Goal: Transaction & Acquisition: Purchase product/service

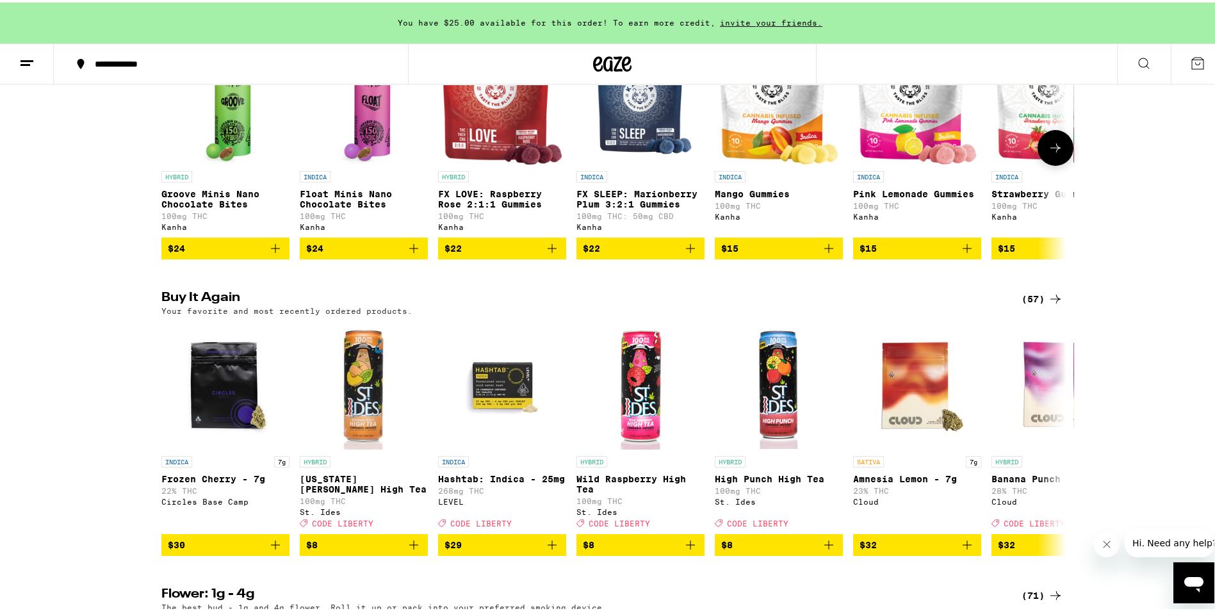
scroll to position [897, 0]
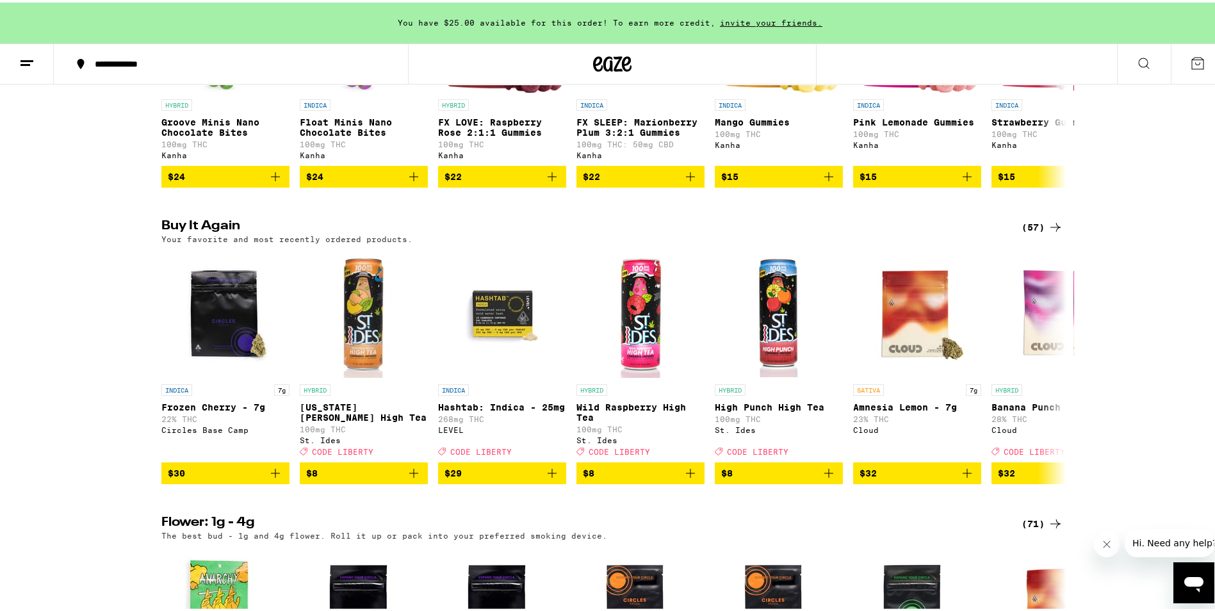
click at [1041, 233] on div "(57)" at bounding box center [1043, 224] width 42 height 15
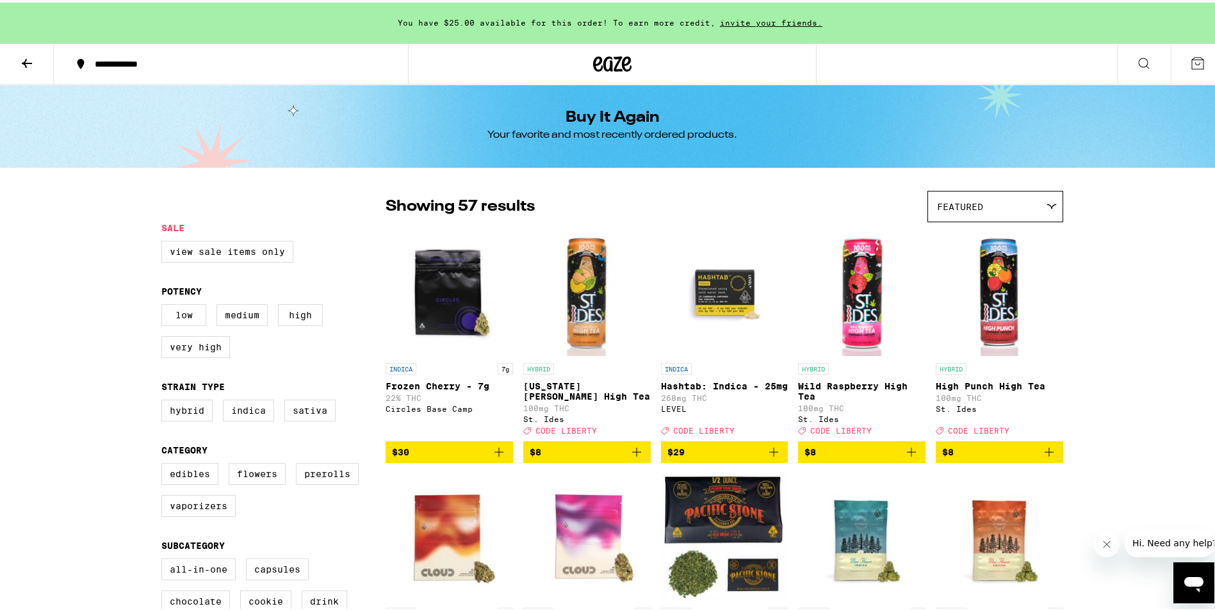
click at [767, 457] on icon "Add to bag" at bounding box center [773, 449] width 15 height 15
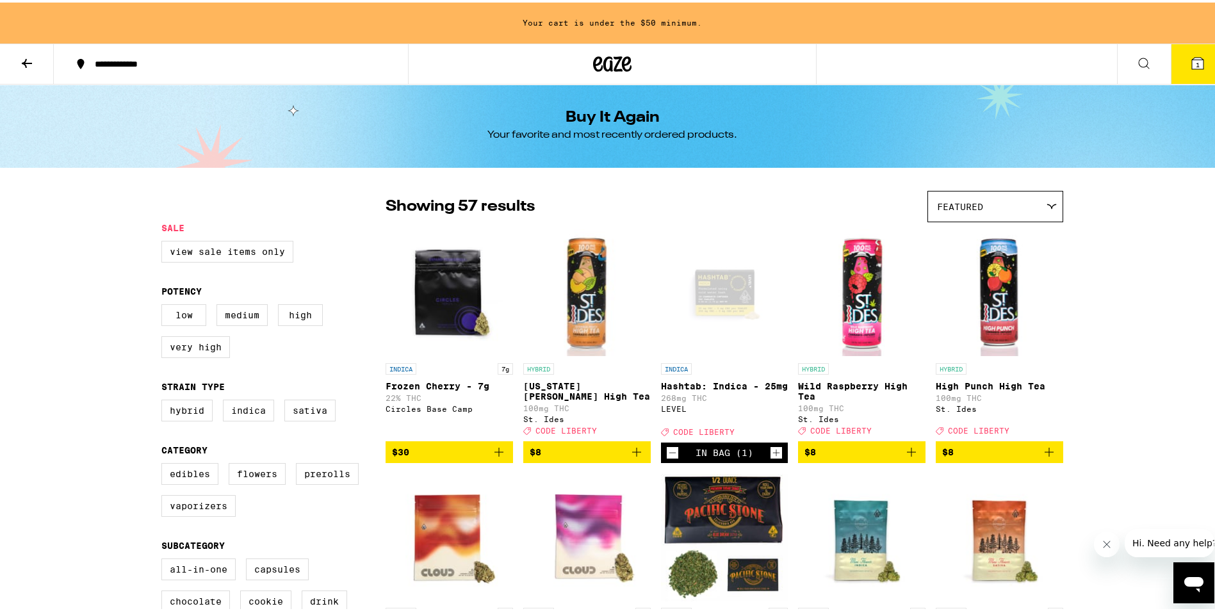
click at [771, 457] on icon "Increment" at bounding box center [777, 450] width 12 height 15
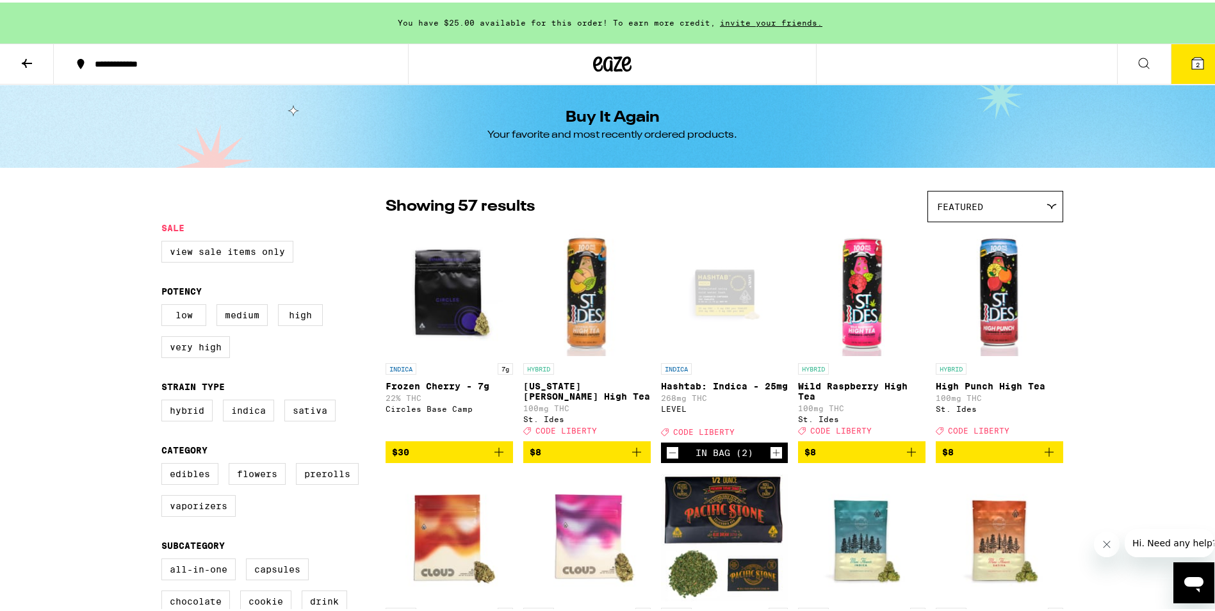
click at [633, 453] on icon "Add to bag" at bounding box center [636, 449] width 15 height 15
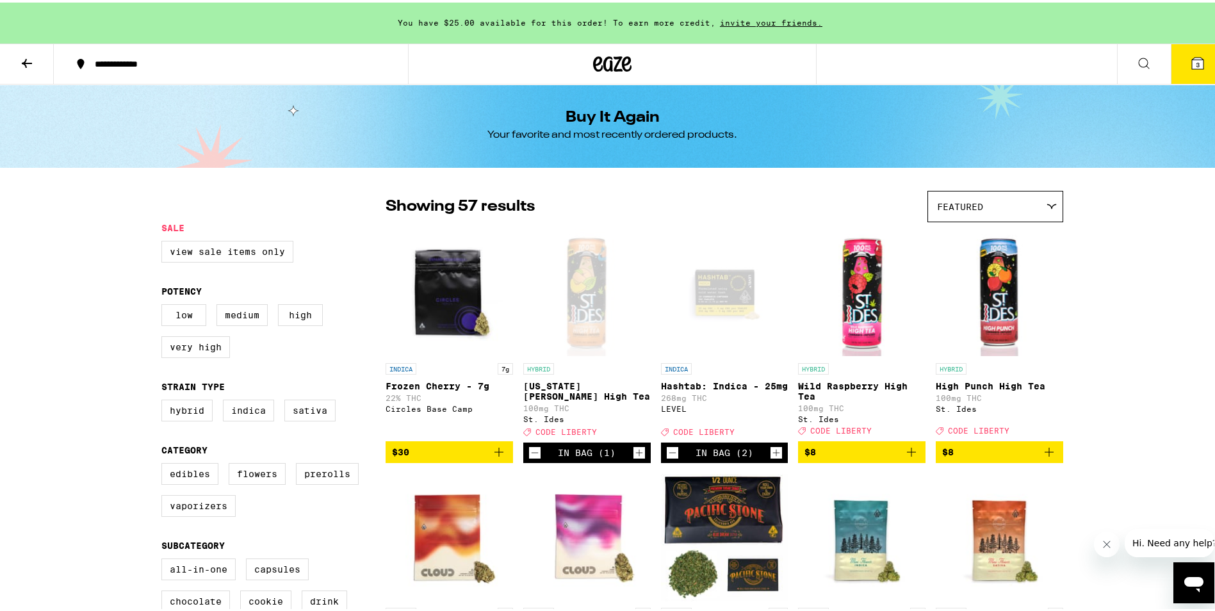
click at [904, 457] on icon "Add to bag" at bounding box center [911, 449] width 15 height 15
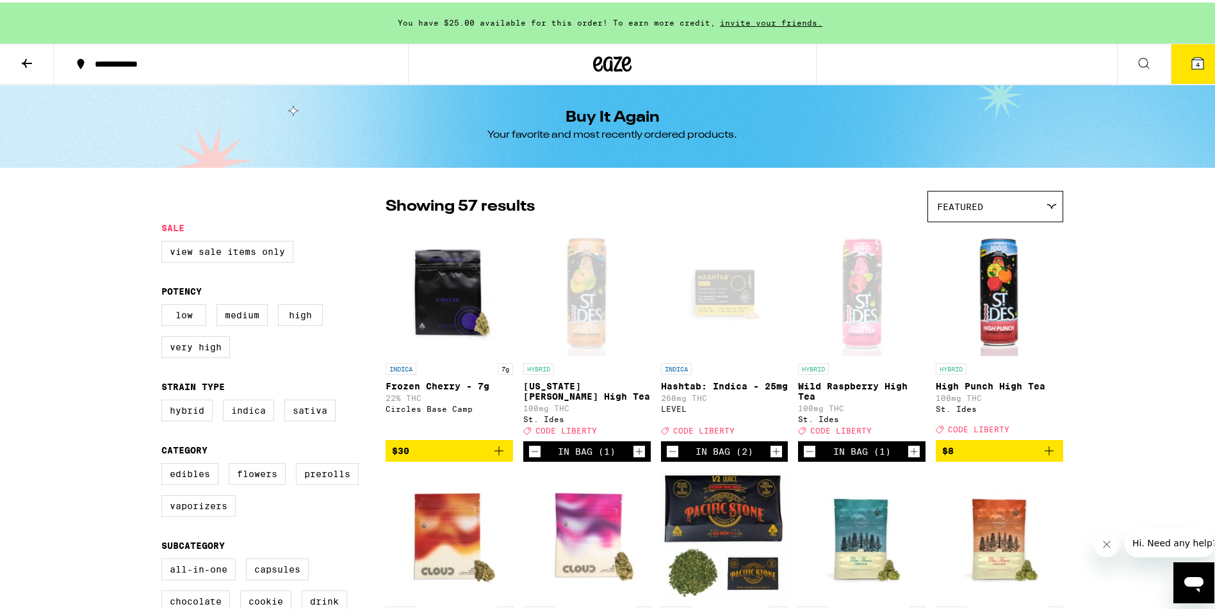
click at [1045, 456] on icon "Add to bag" at bounding box center [1048, 448] width 15 height 15
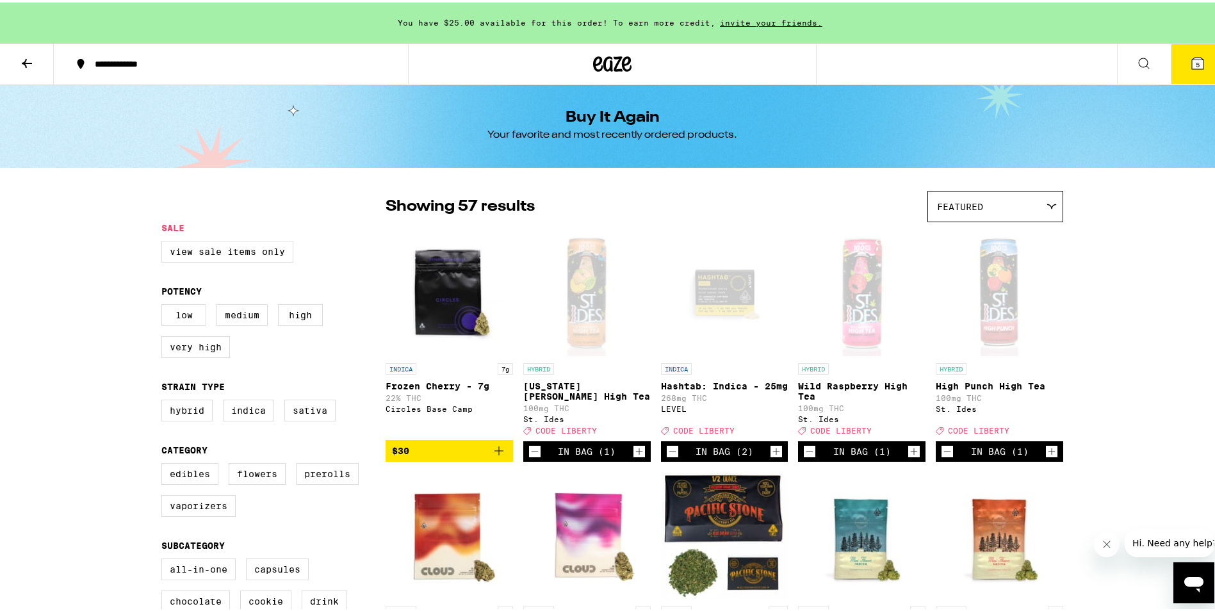
click at [1046, 457] on icon "Increment" at bounding box center [1052, 448] width 12 height 15
click at [912, 453] on icon "Increment" at bounding box center [914, 449] width 7 height 7
click at [633, 457] on icon "Increment" at bounding box center [639, 448] width 12 height 15
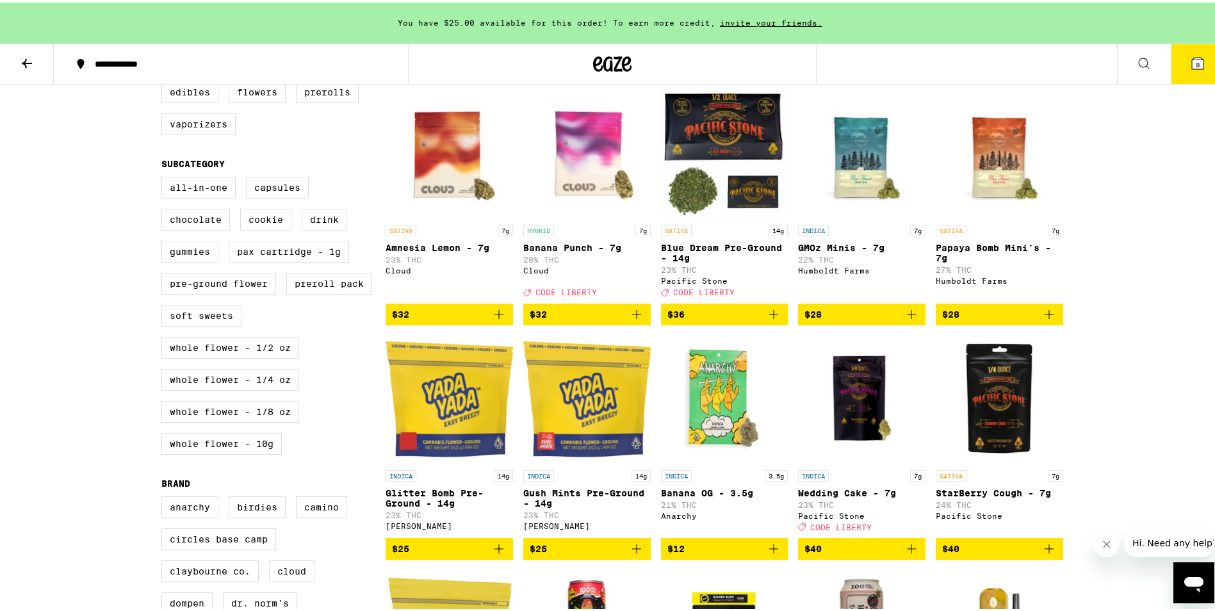
scroll to position [448, 0]
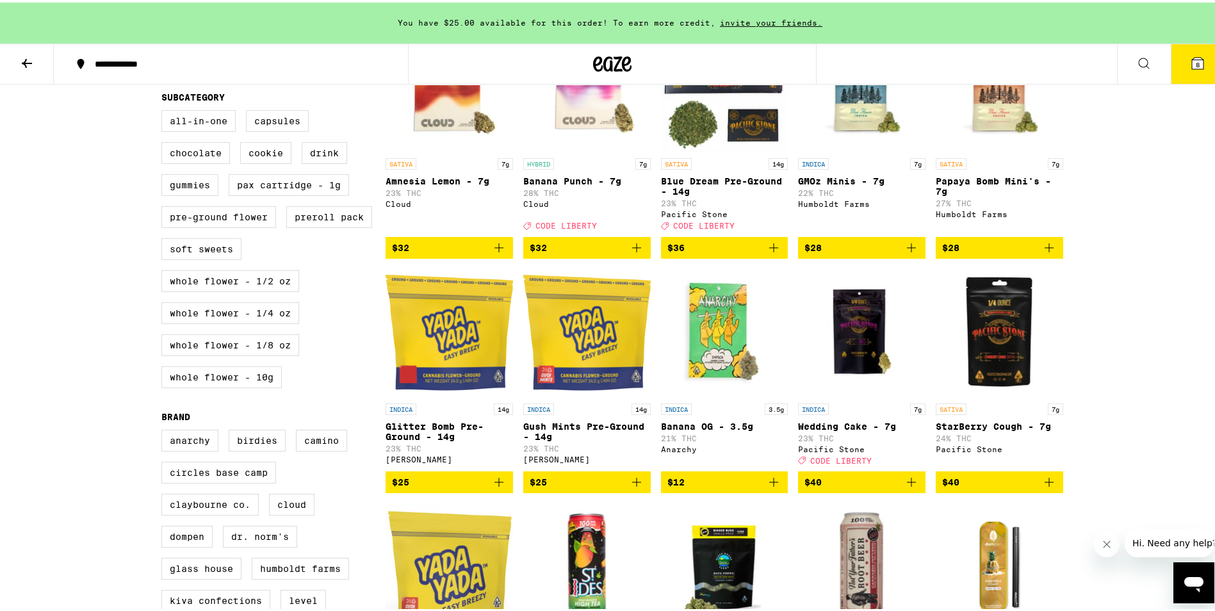
click at [906, 487] on icon "Add to bag" at bounding box center [911, 479] width 15 height 15
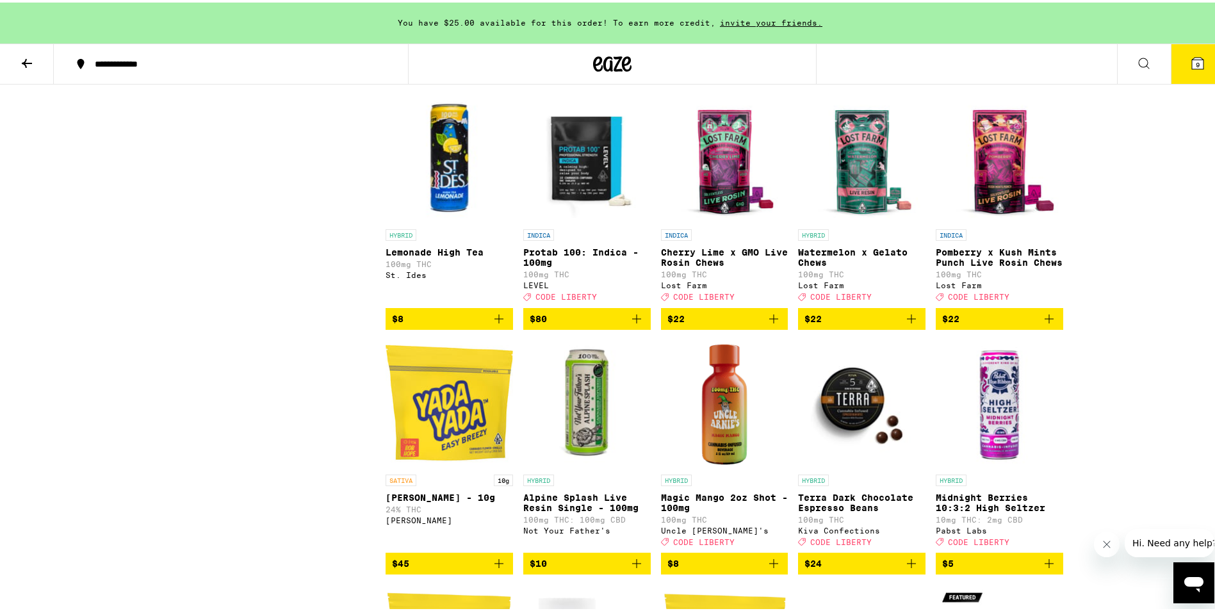
scroll to position [1217, 0]
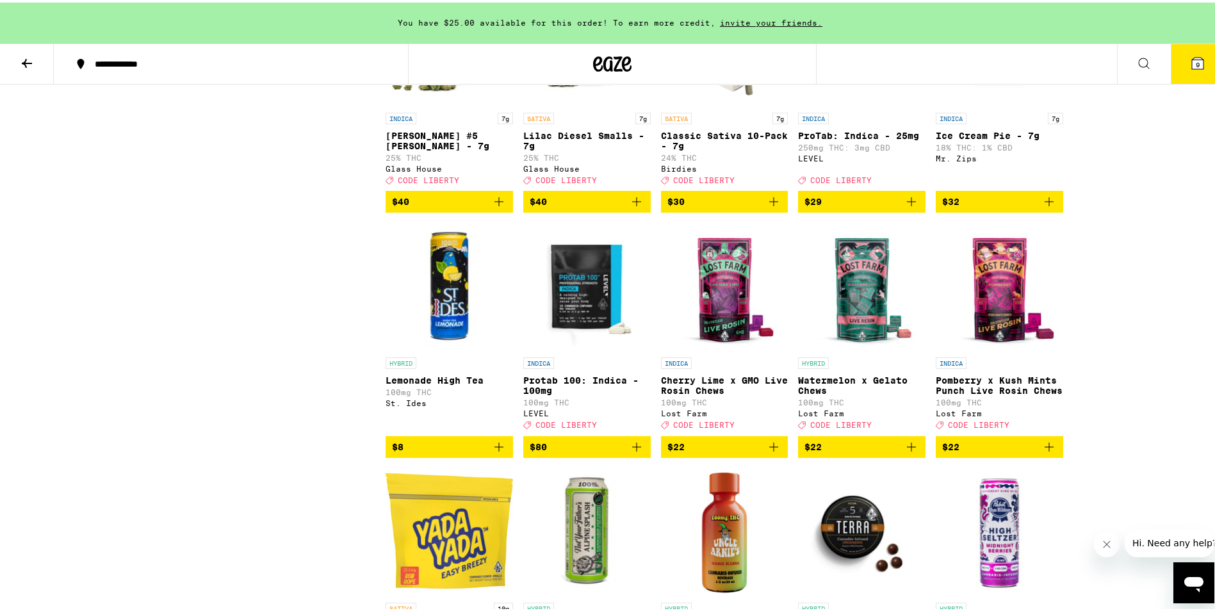
click at [770, 207] on icon "Add to bag" at bounding box center [773, 199] width 15 height 15
click at [1179, 72] on button "10" at bounding box center [1198, 62] width 54 height 40
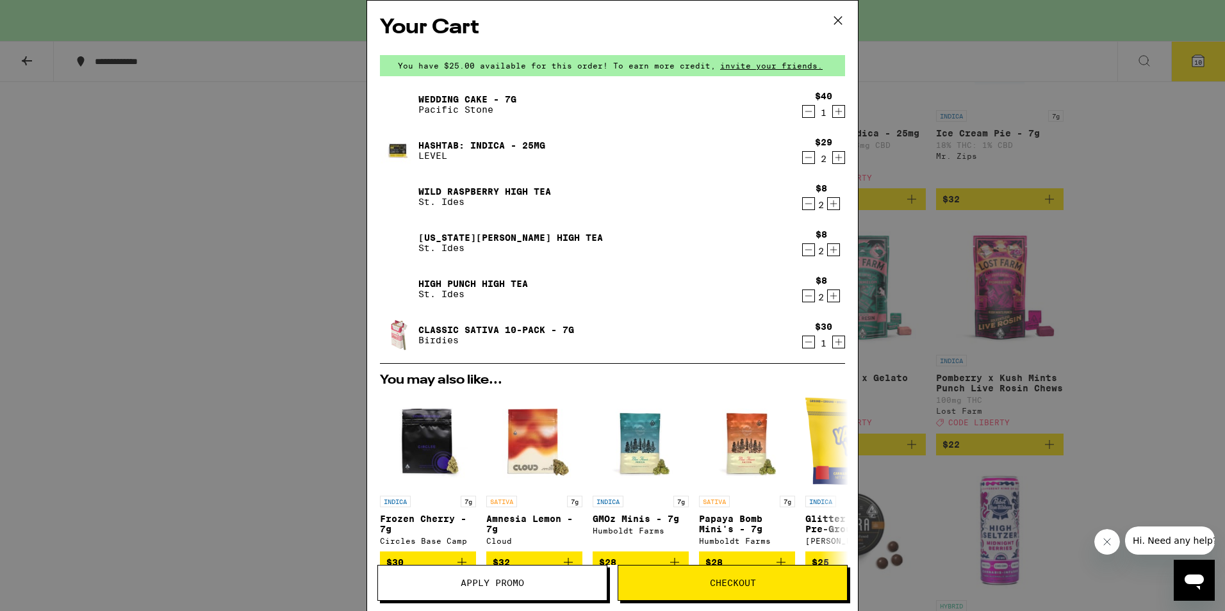
click at [842, 19] on icon at bounding box center [837, 20] width 19 height 19
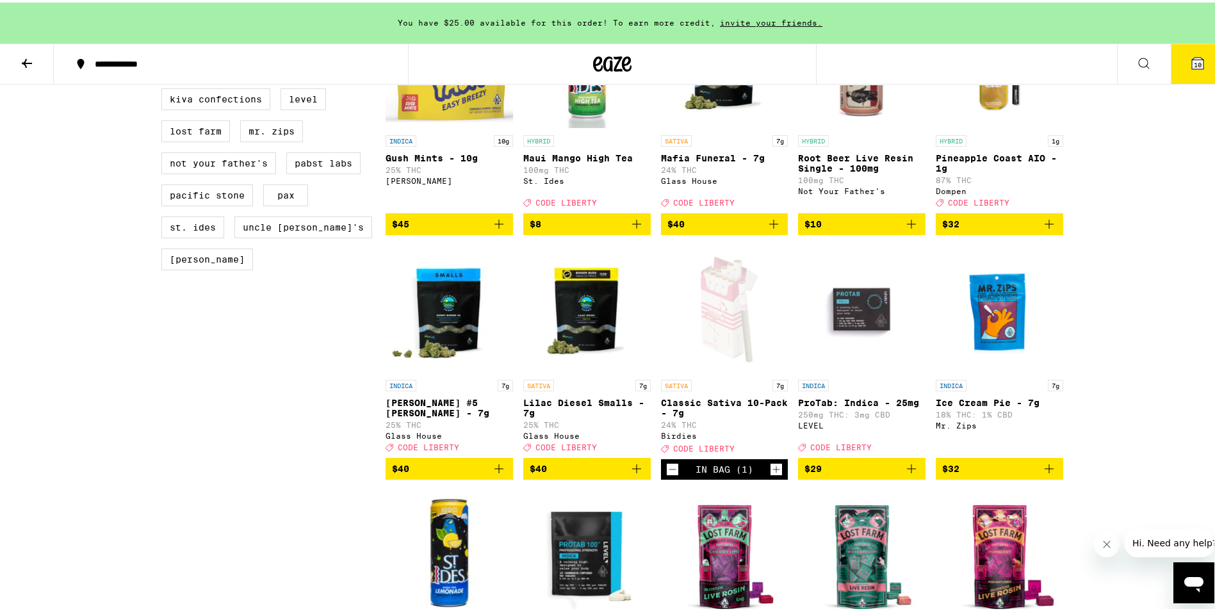
scroll to position [961, 0]
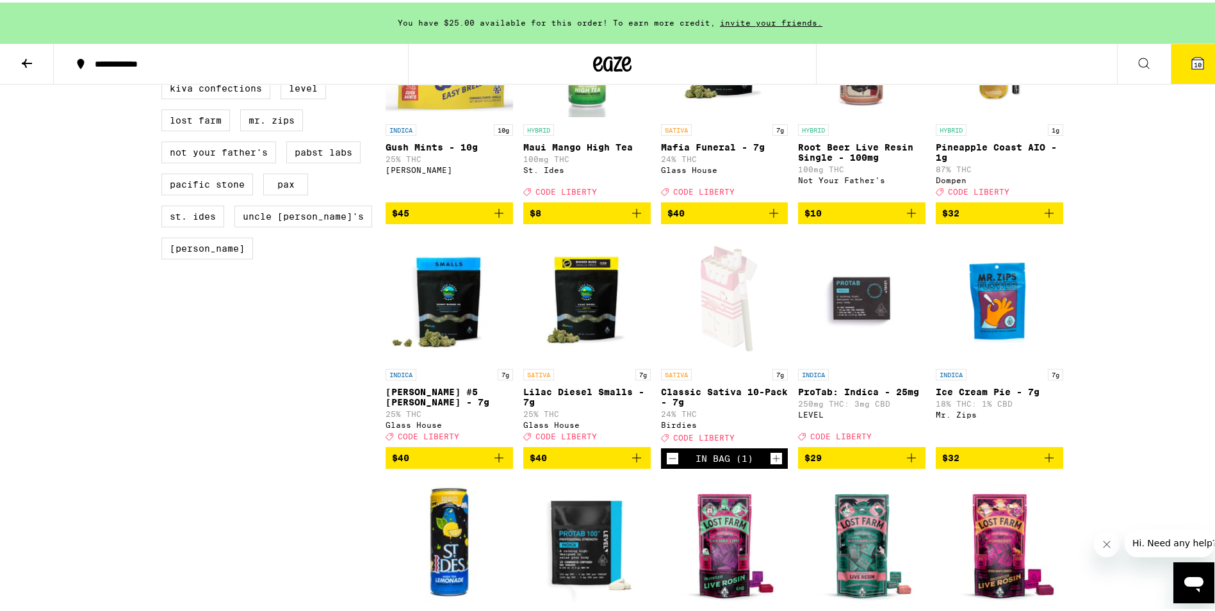
click at [766, 218] on icon "Add to bag" at bounding box center [773, 210] width 15 height 15
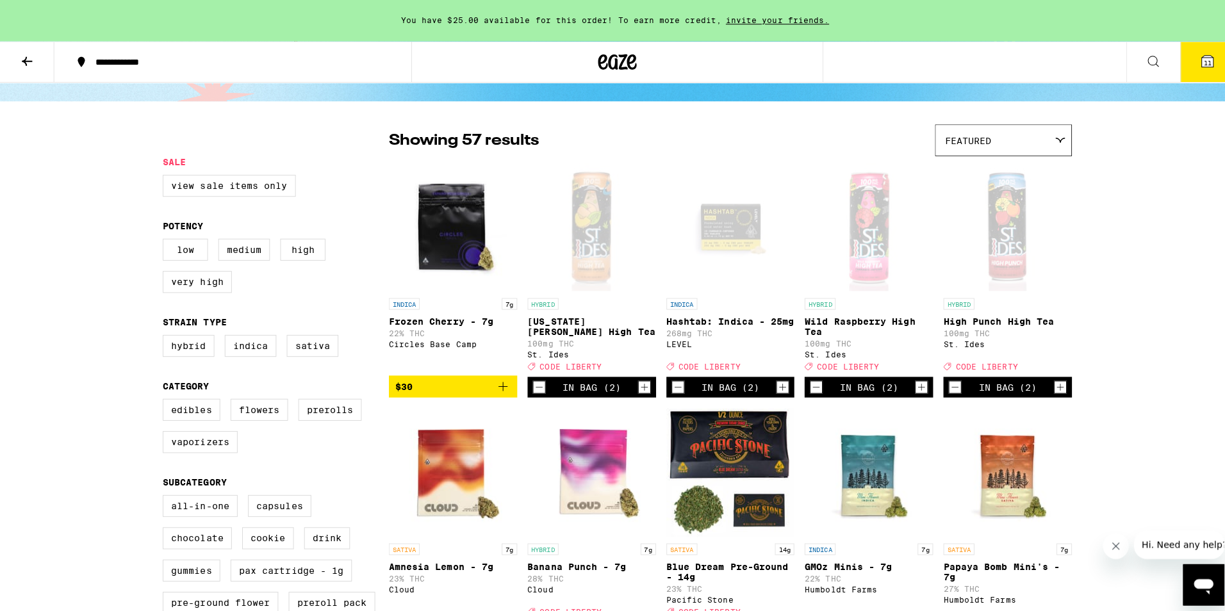
scroll to position [0, 0]
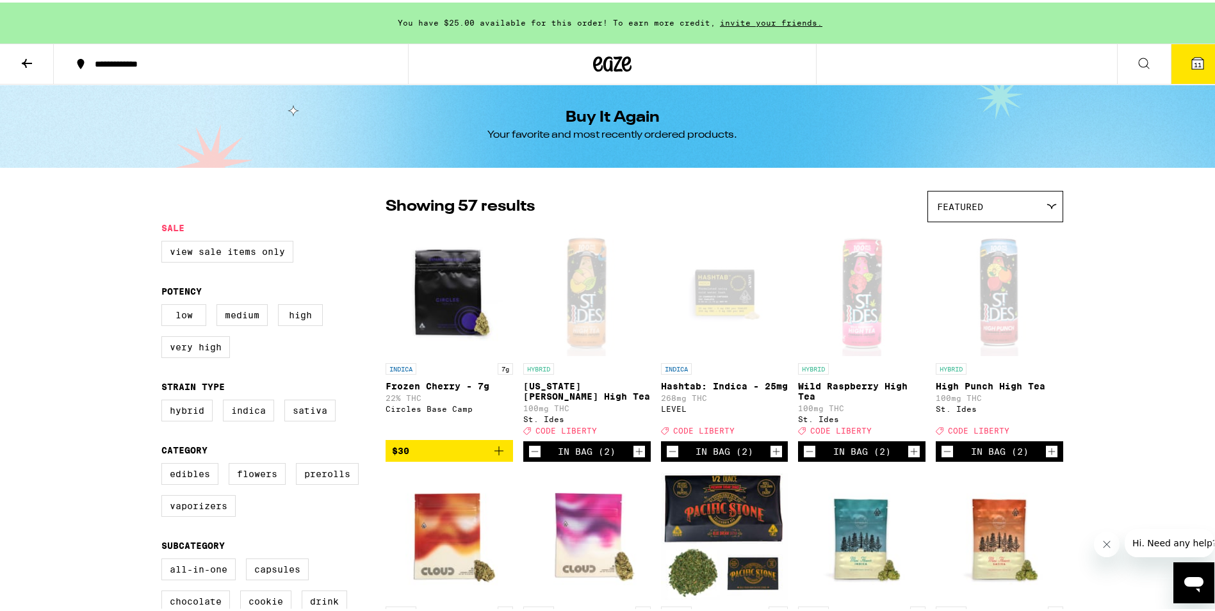
click at [1172, 57] on button "11" at bounding box center [1198, 62] width 54 height 40
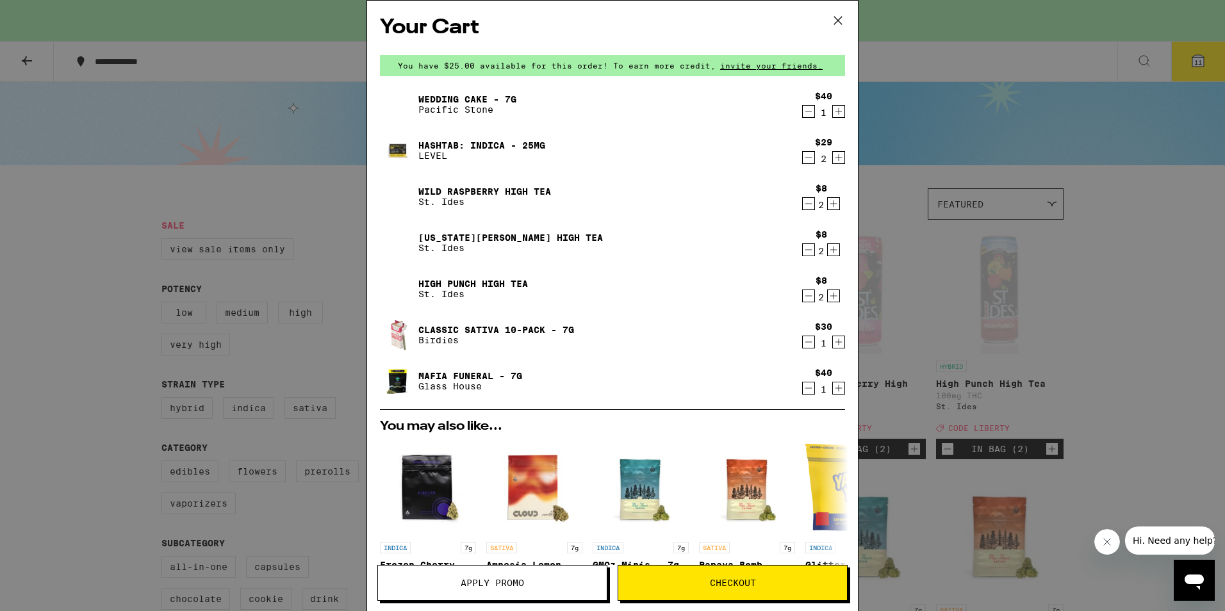
click at [510, 575] on button "Apply Promo" at bounding box center [492, 583] width 230 height 36
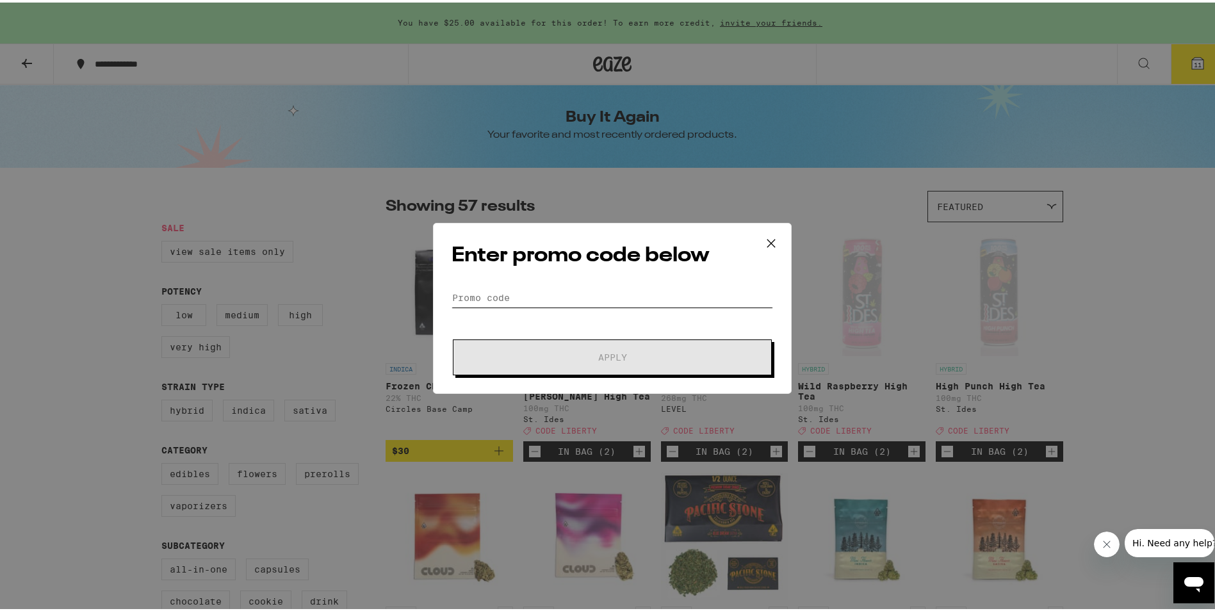
click at [568, 298] on input "Promo Code" at bounding box center [613, 295] width 322 height 19
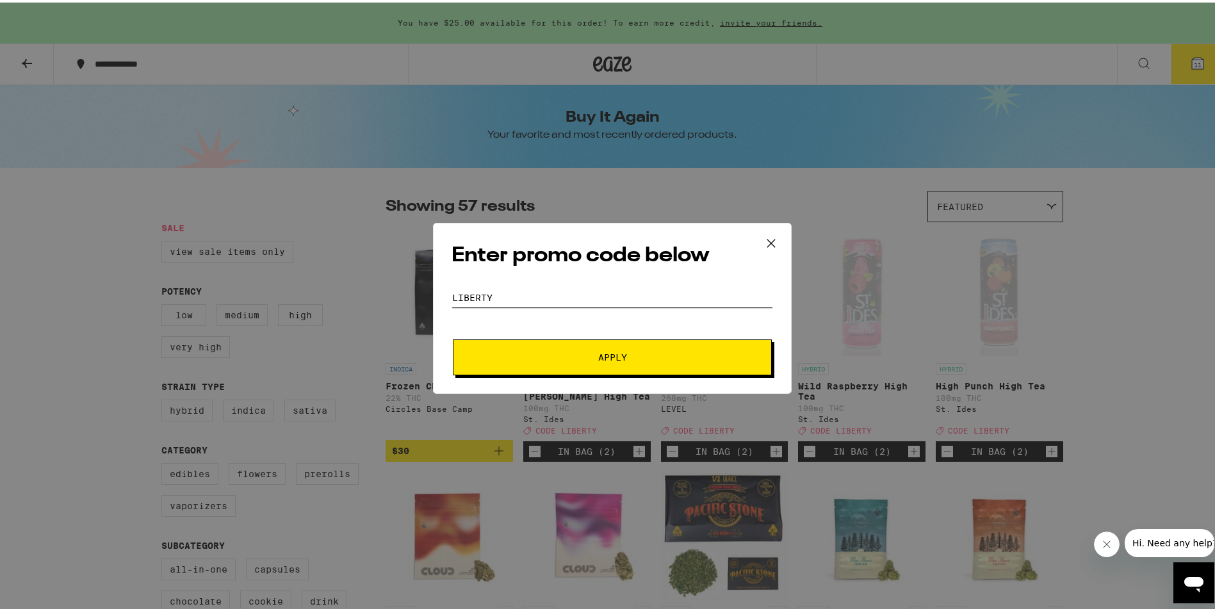
type input "liberty"
click at [546, 358] on span "Apply" at bounding box center [612, 354] width 231 height 9
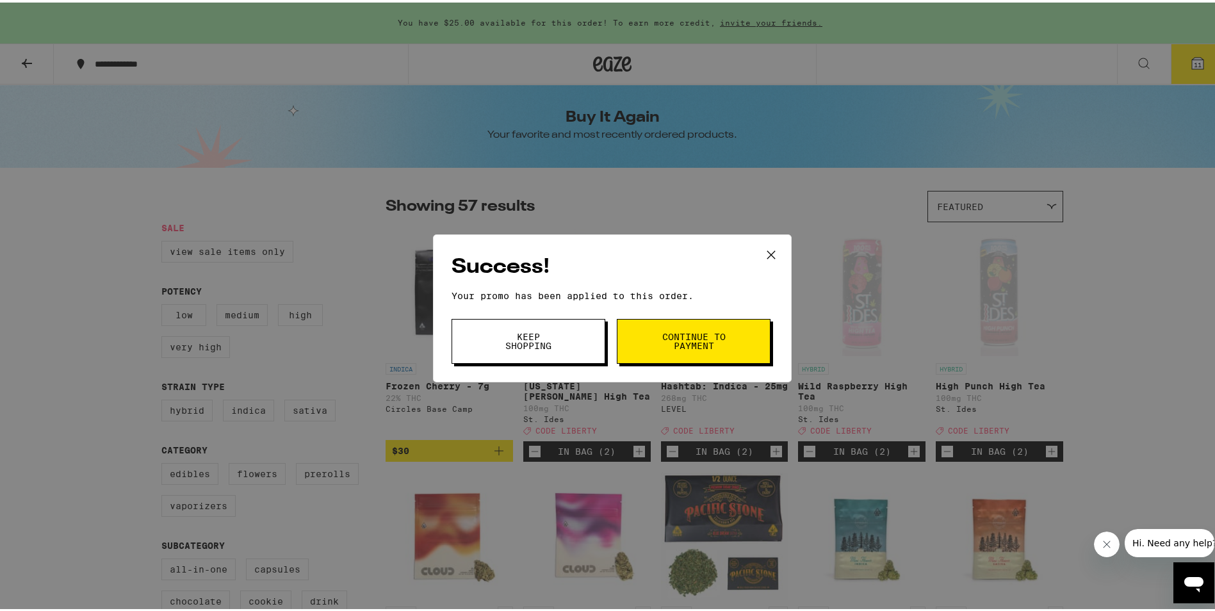
click at [532, 334] on span "Keep Shopping" at bounding box center [528, 339] width 65 height 18
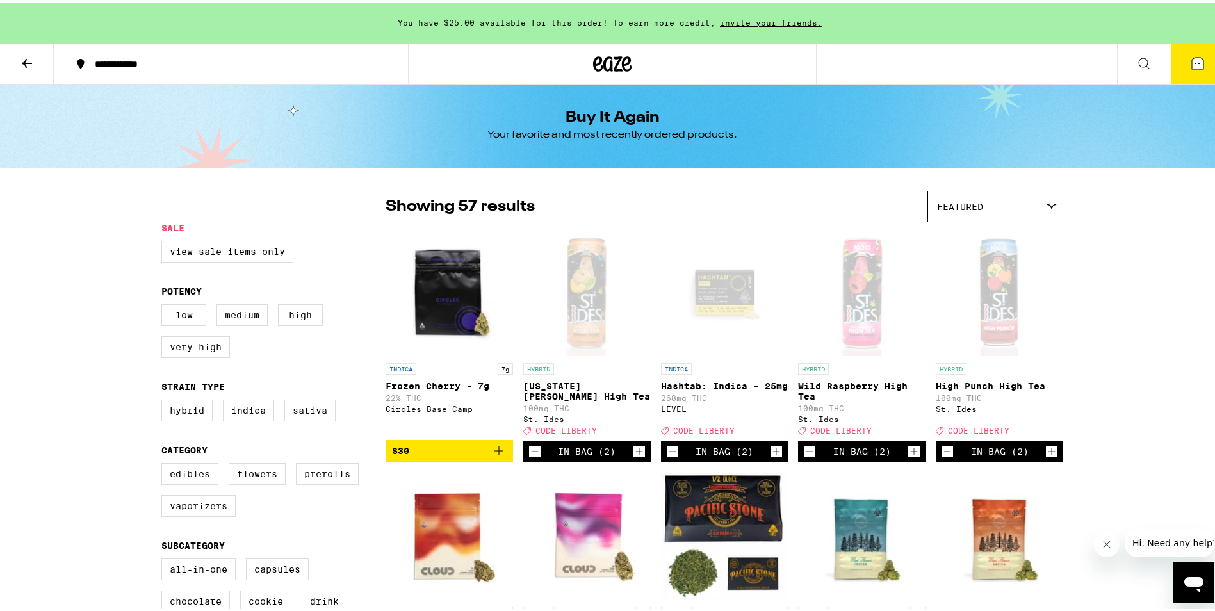
click at [1194, 64] on span "11" at bounding box center [1198, 62] width 8 height 8
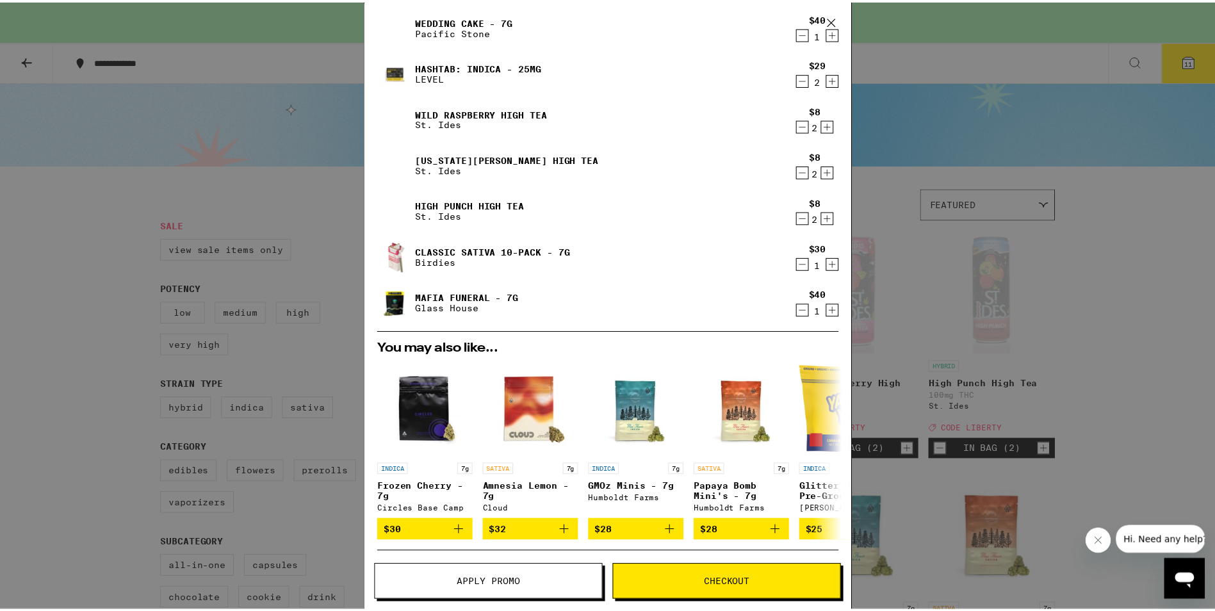
scroll to position [152, 0]
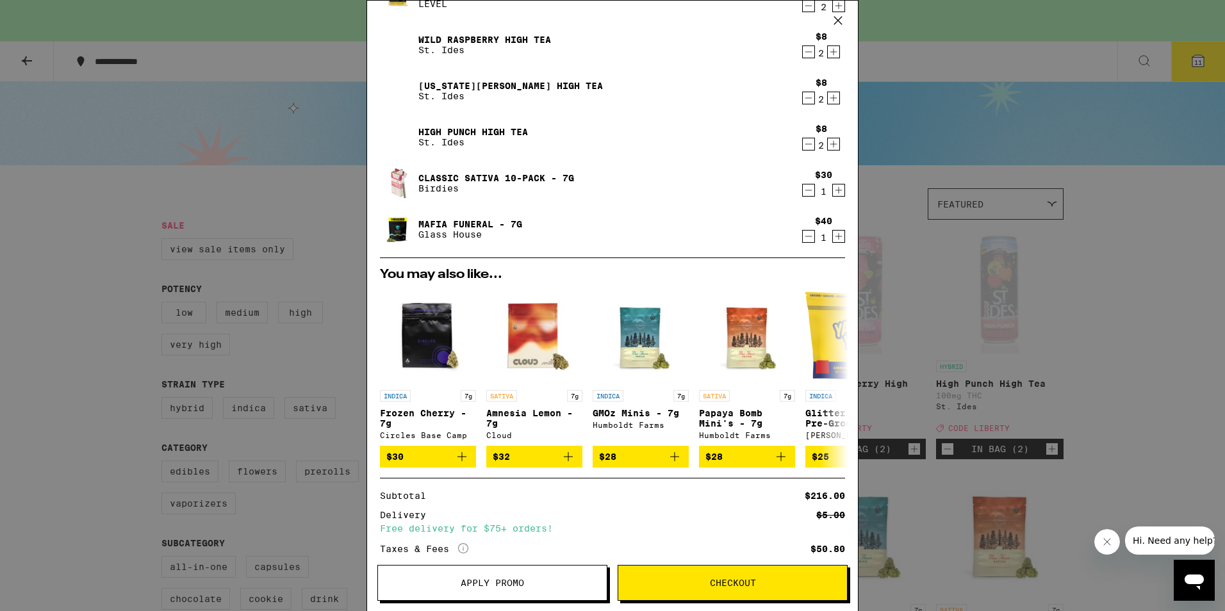
click at [685, 584] on span "Checkout" at bounding box center [732, 582] width 229 height 9
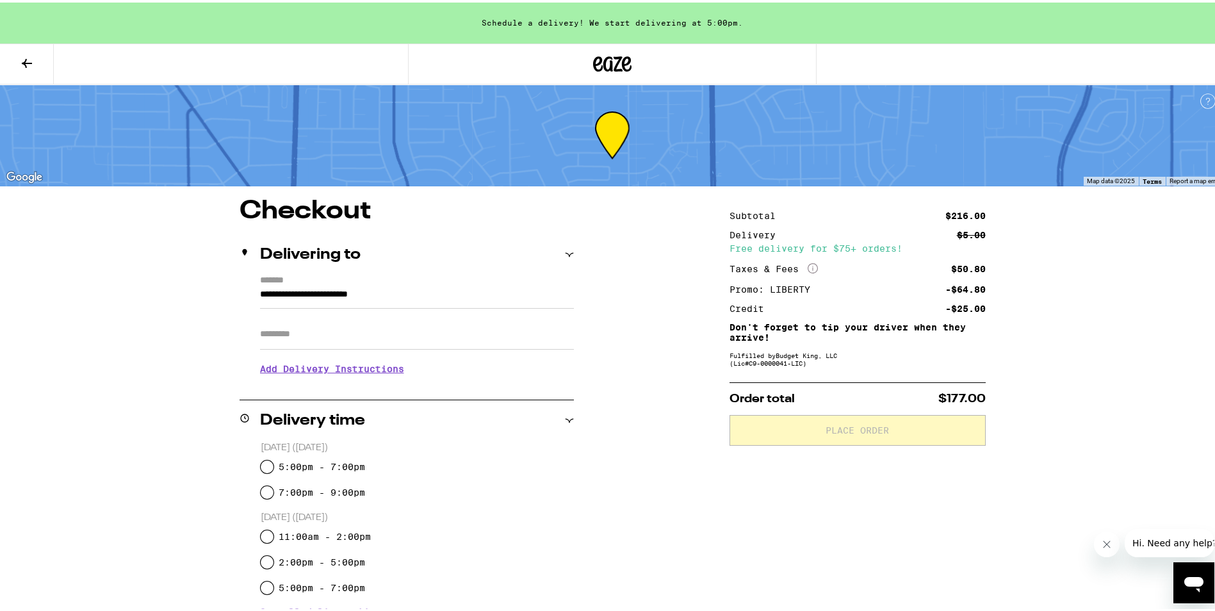
click at [361, 374] on h3 "Add Delivery Instructions" at bounding box center [417, 366] width 314 height 29
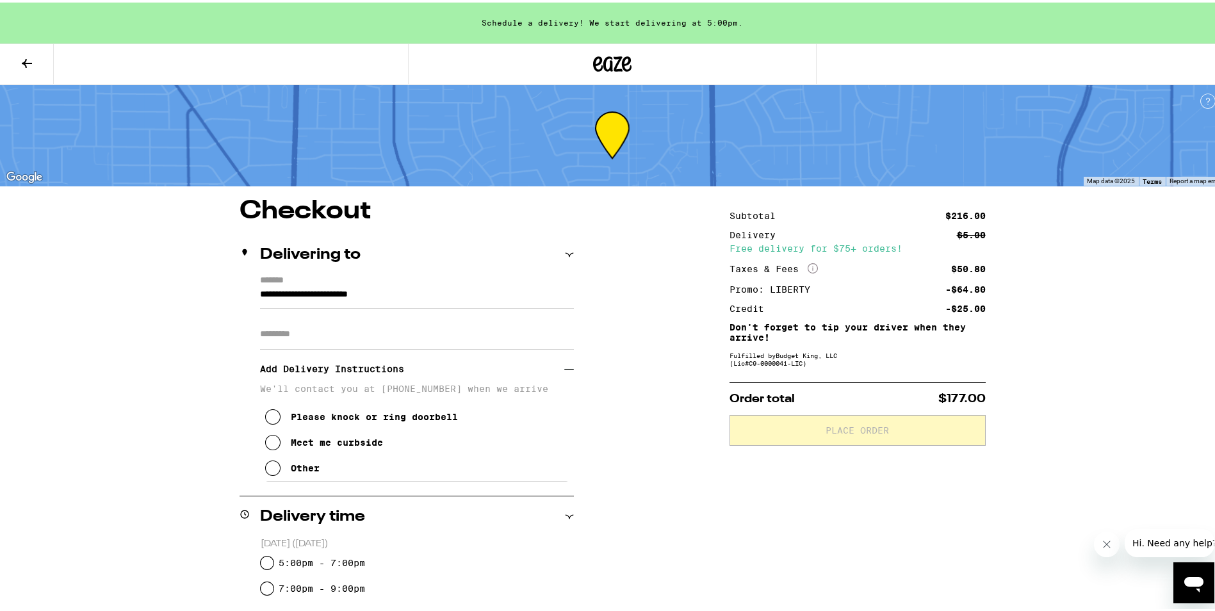
click at [273, 473] on icon at bounding box center [272, 465] width 15 height 15
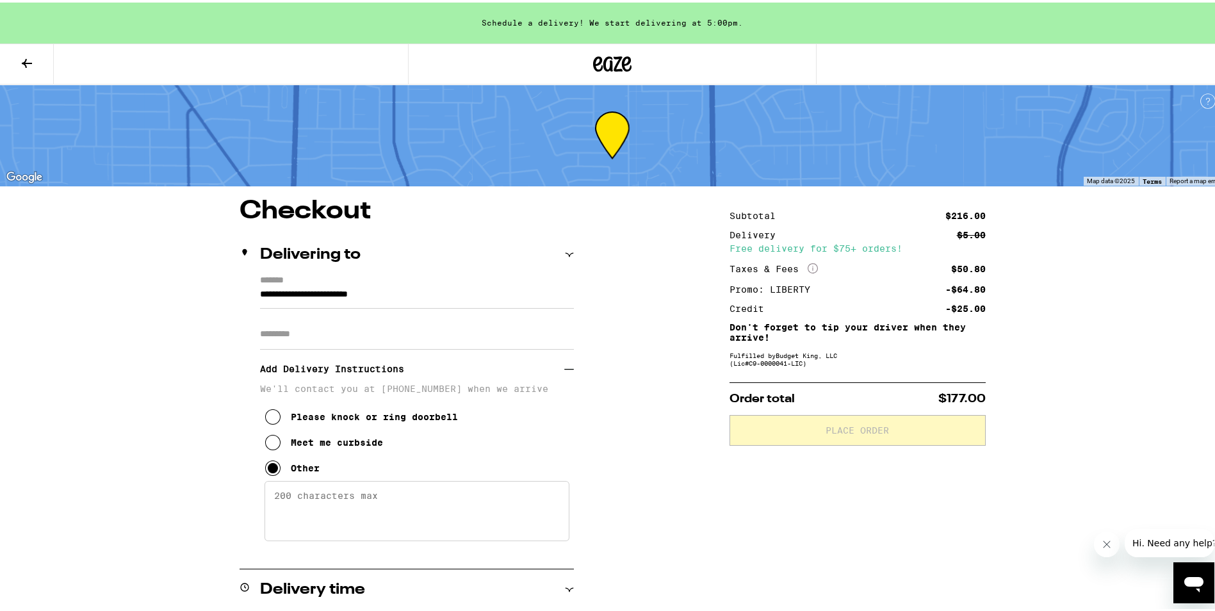
click at [310, 492] on textarea "Enter any other delivery instructions you want driver to know" at bounding box center [417, 508] width 305 height 60
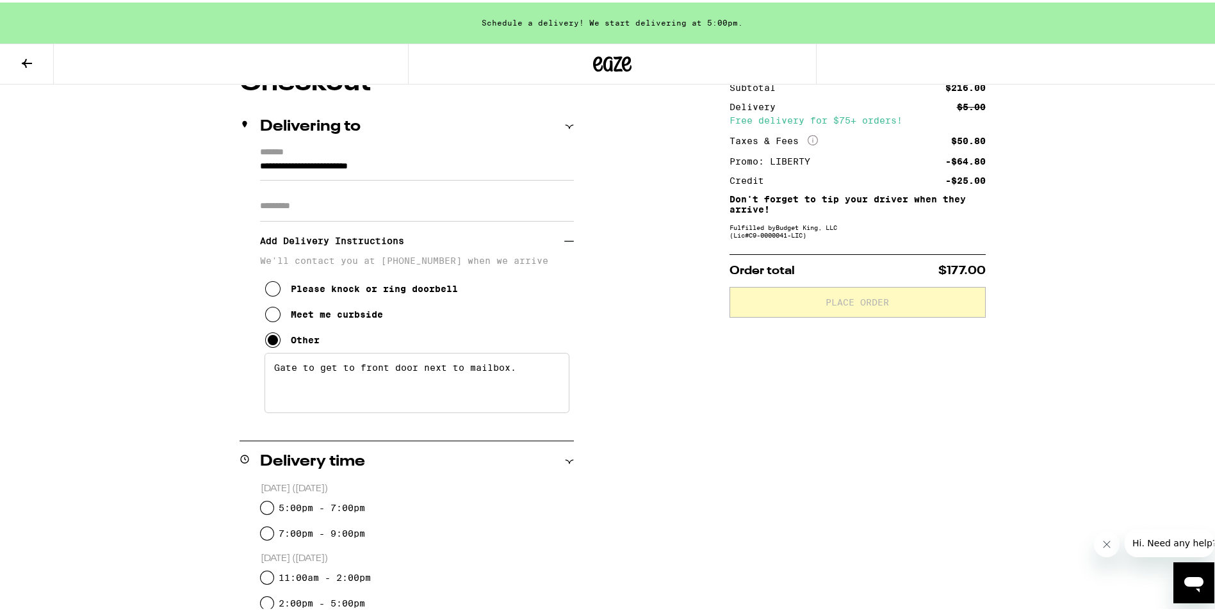
scroll to position [192, 0]
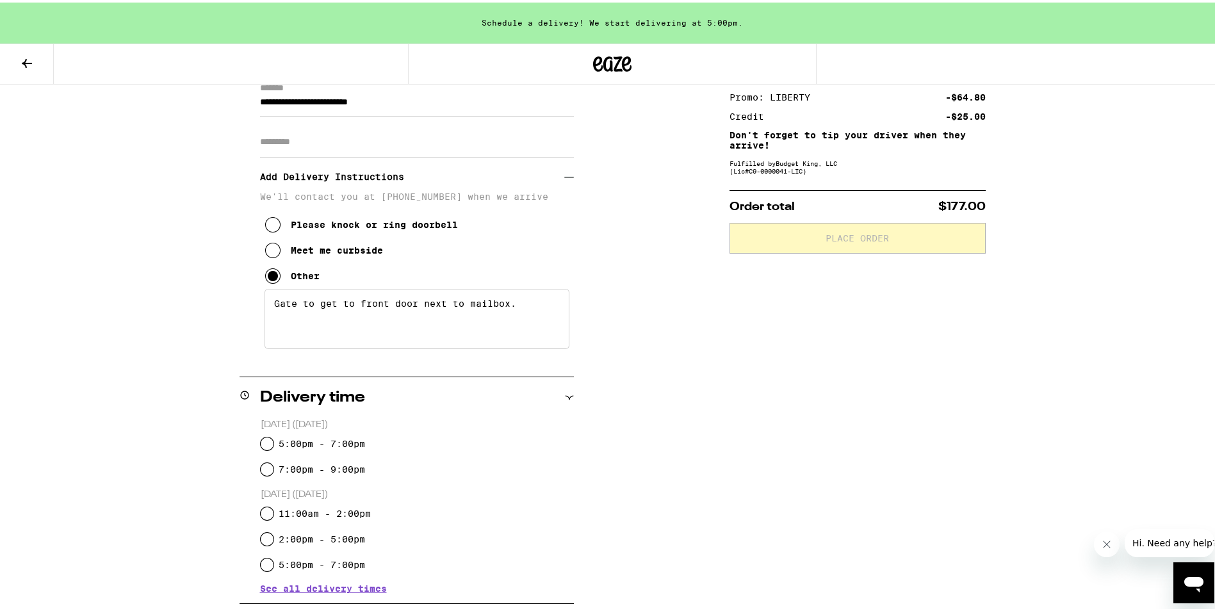
type textarea "Gate to get to front door next to mailbox."
click at [262, 436] on input "5:00pm - 7:00pm" at bounding box center [267, 441] width 13 height 13
radio input "true"
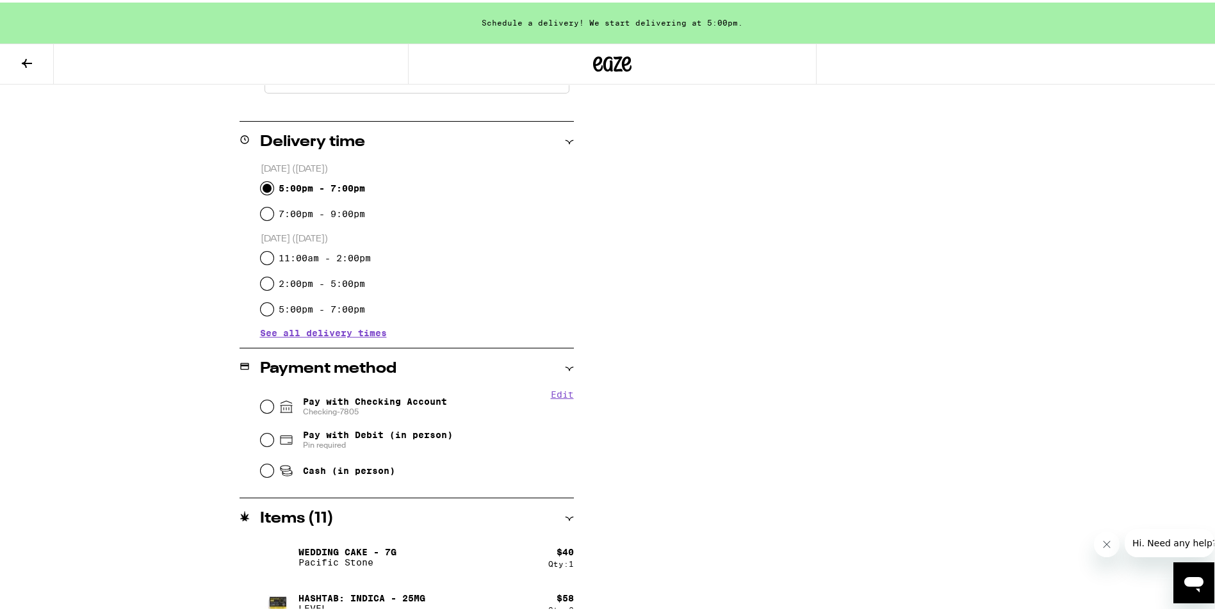
scroll to position [448, 0]
click at [261, 402] on input "Pay with Checking Account Checking-7805" at bounding box center [267, 403] width 13 height 13
radio input "true"
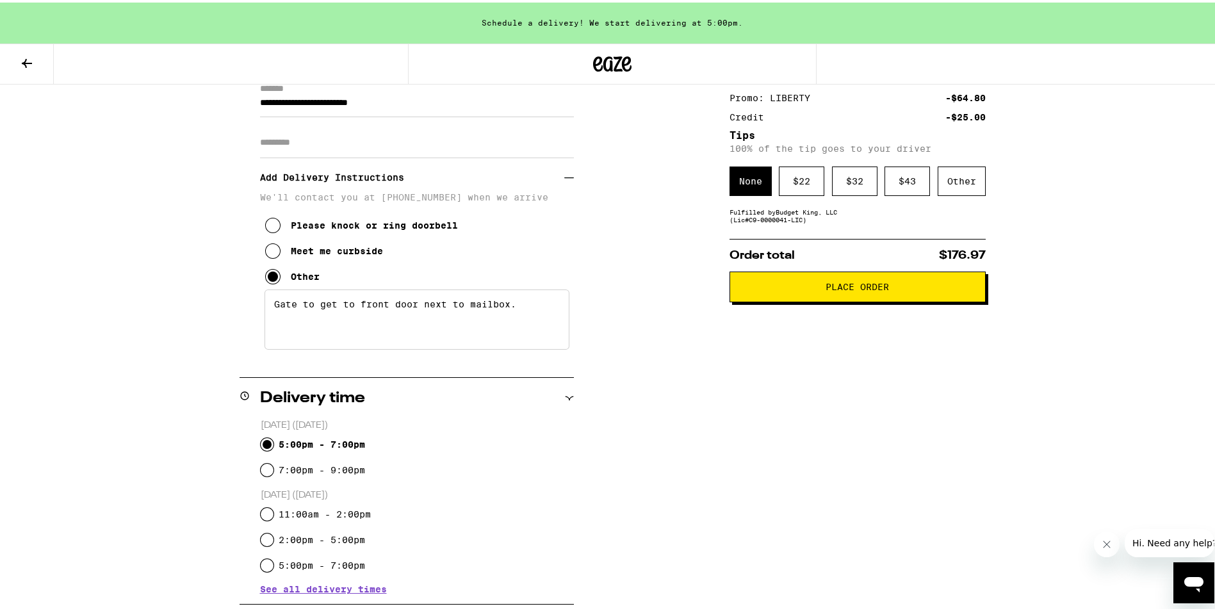
scroll to position [97, 0]
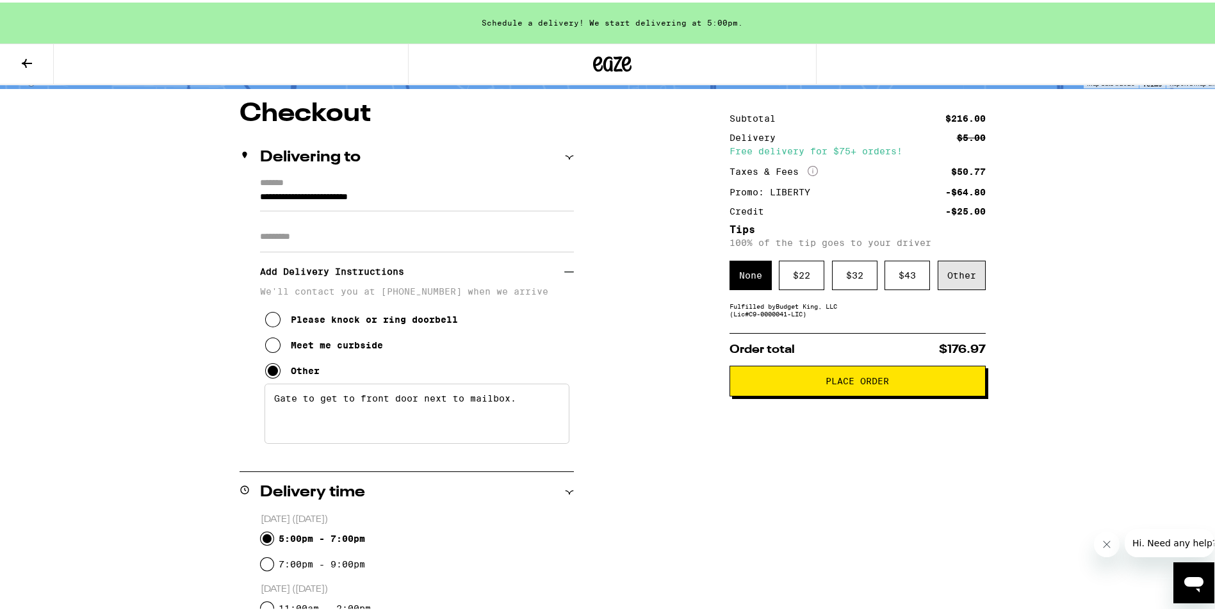
click at [959, 282] on div "Other" at bounding box center [962, 272] width 48 height 29
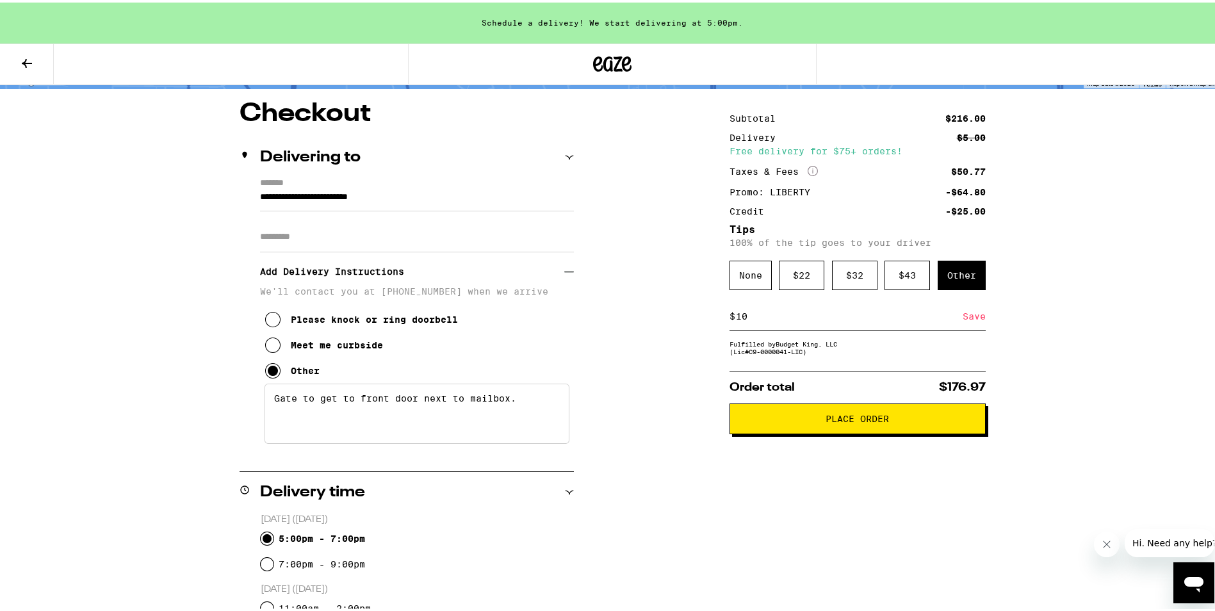
type input "10"
click at [964, 318] on div "Save" at bounding box center [974, 314] width 23 height 28
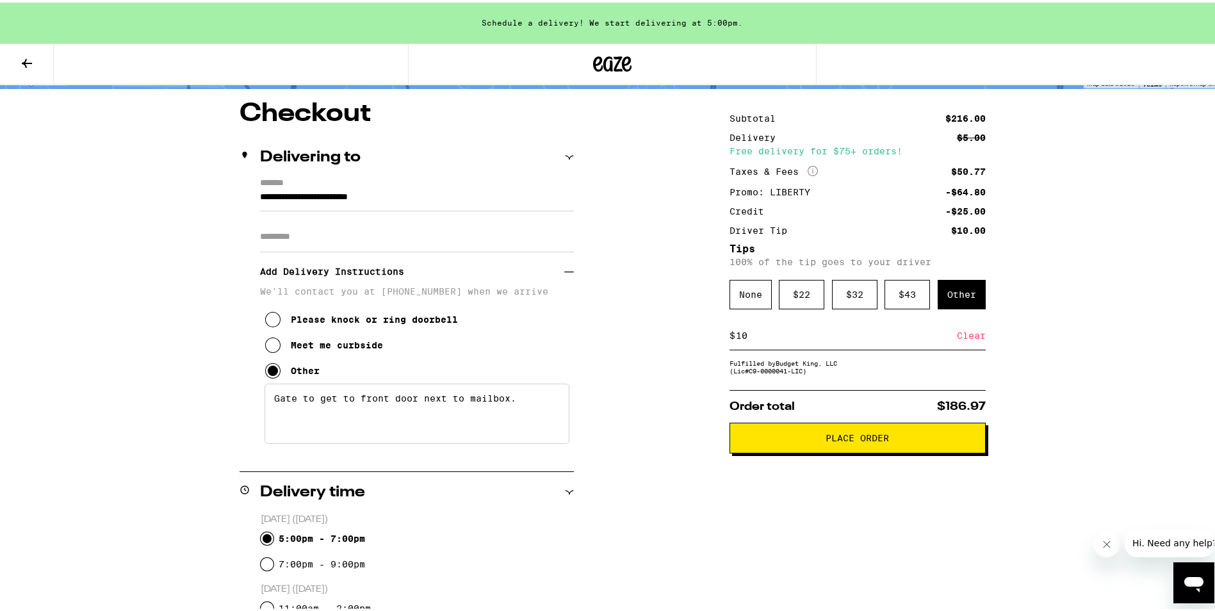
click at [844, 451] on button "Place Order" at bounding box center [858, 435] width 256 height 31
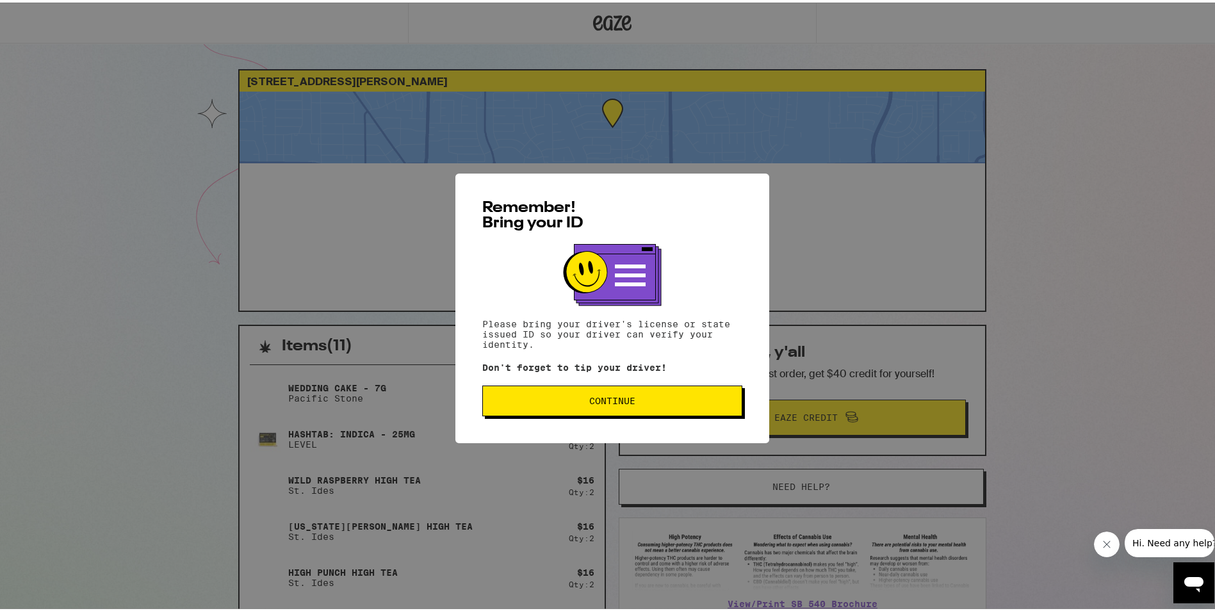
click at [672, 406] on button "Continue" at bounding box center [612, 398] width 260 height 31
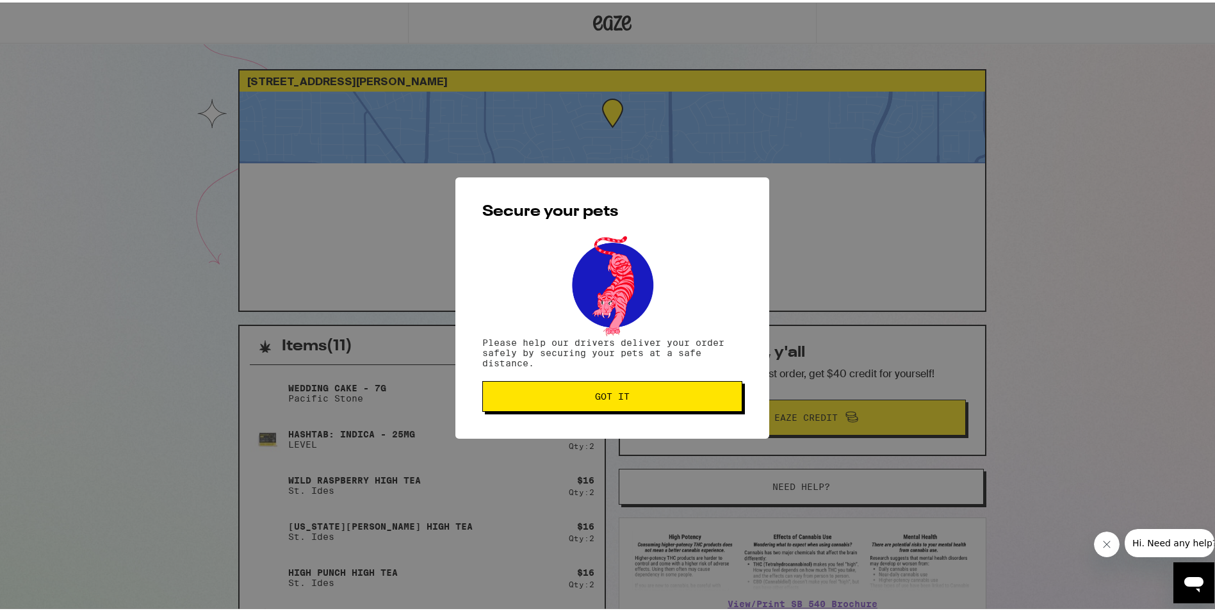
click at [674, 406] on button "Got it" at bounding box center [612, 394] width 260 height 31
